Goal: Find specific page/section: Find specific page/section

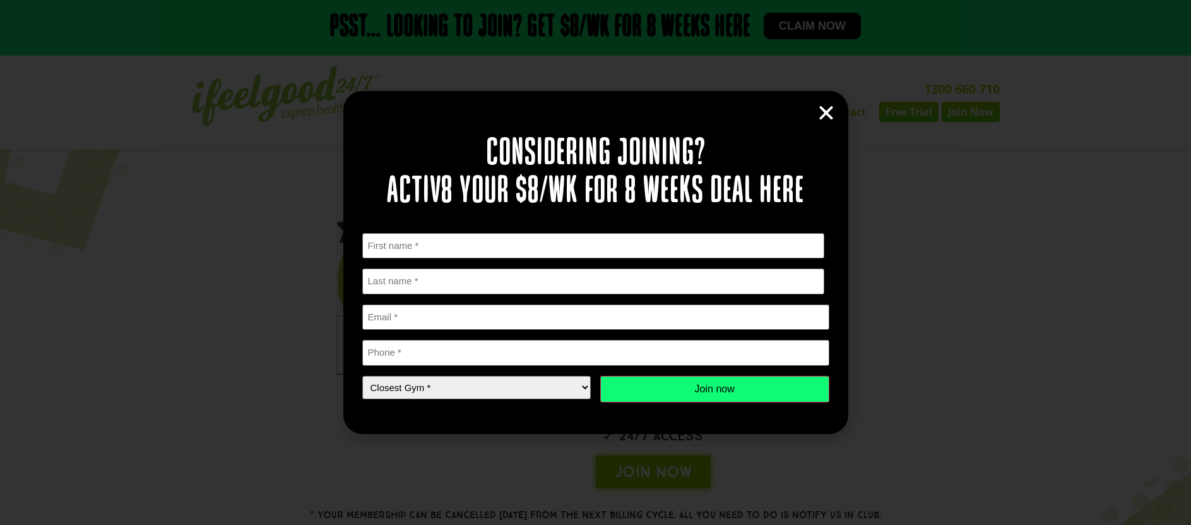
click at [827, 112] on icon "Close" at bounding box center [826, 113] width 19 height 19
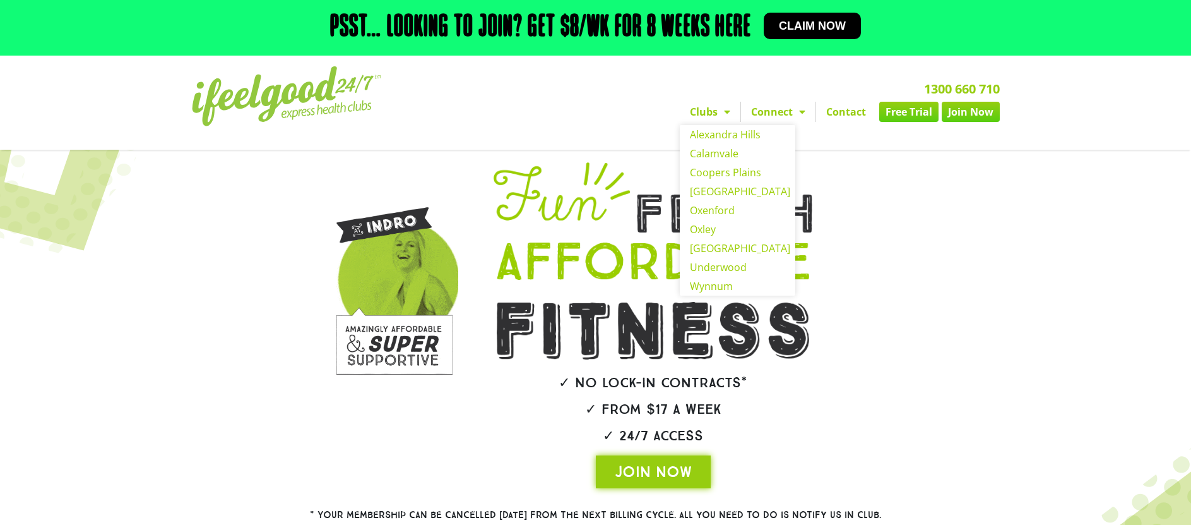
click at [728, 112] on span "Menu" at bounding box center [724, 111] width 13 height 23
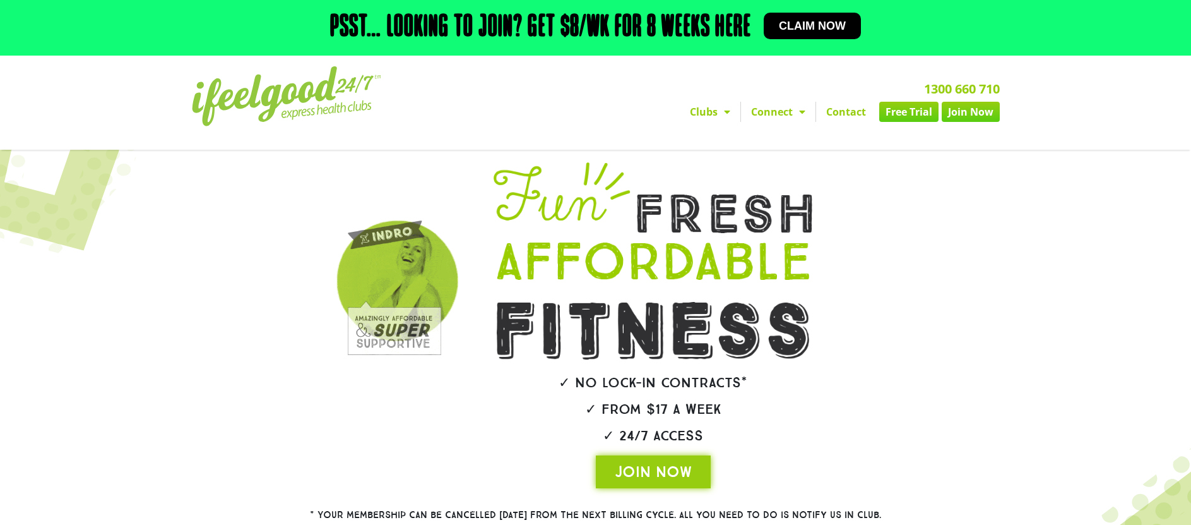
click at [728, 112] on span "Menu" at bounding box center [724, 111] width 13 height 23
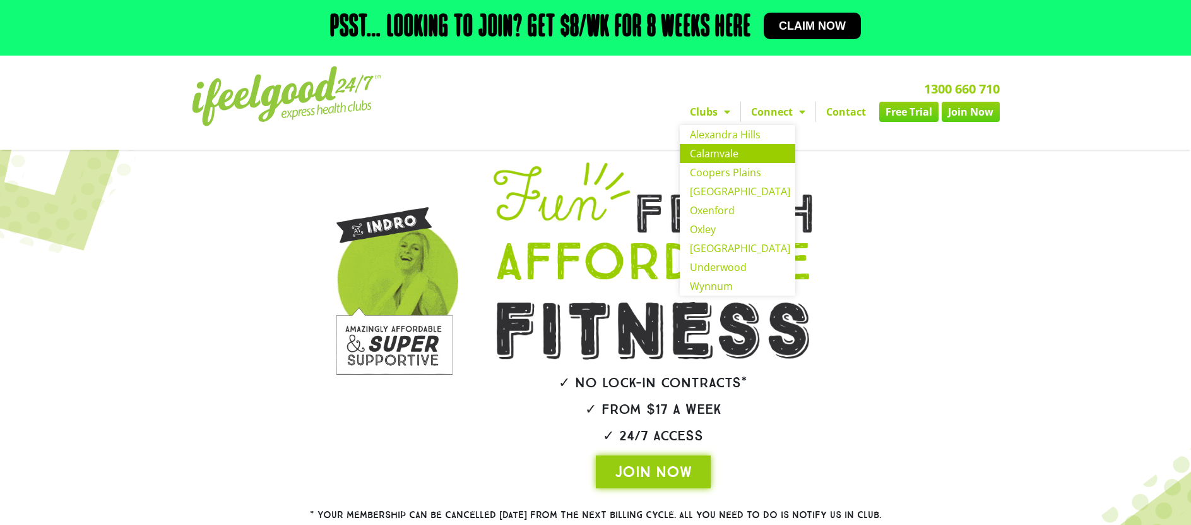
click at [725, 154] on link "Calamvale" at bounding box center [738, 153] width 116 height 19
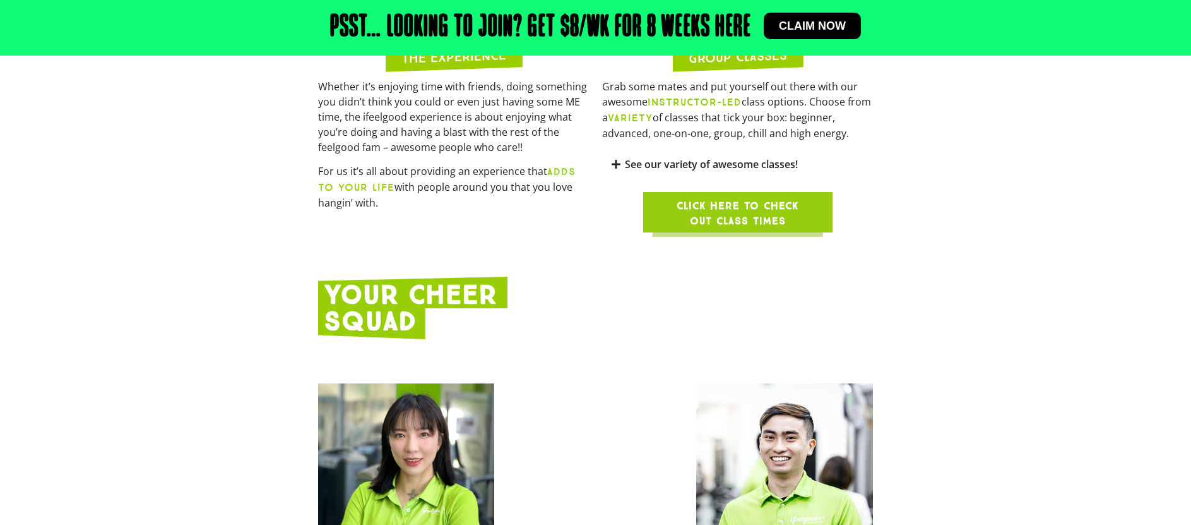
scroll to position [1242, 0]
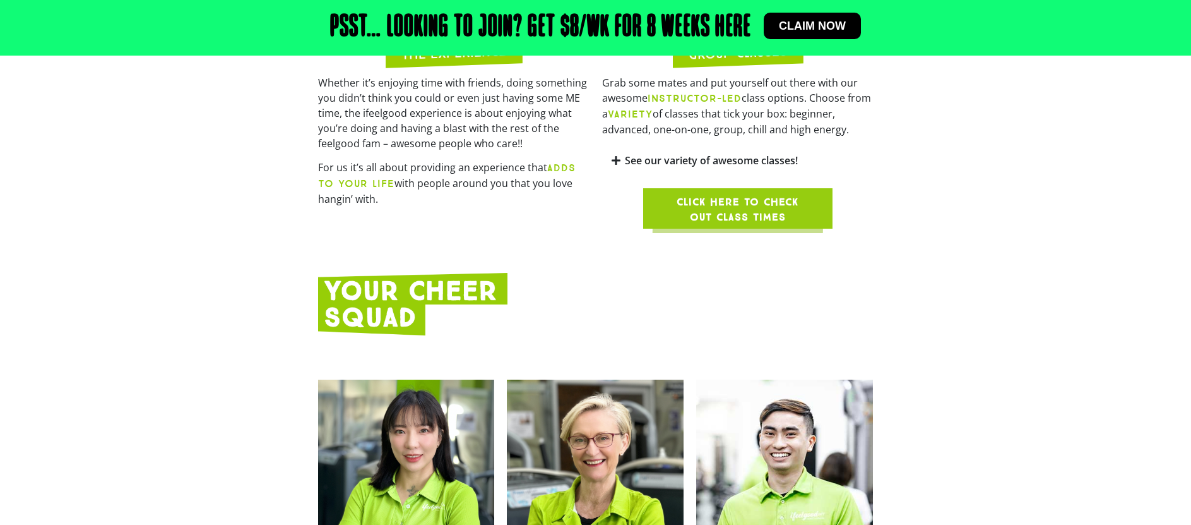
click at [735, 194] on span "Click here to check out class times" at bounding box center [737, 209] width 129 height 30
